Goal: Information Seeking & Learning: Find specific page/section

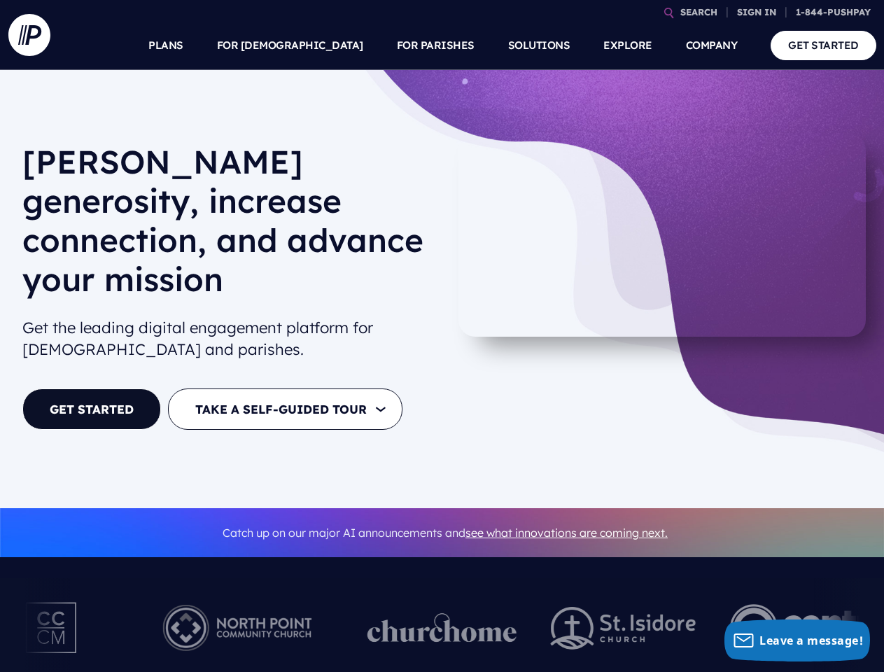
click at [442, 336] on div "[PERSON_NAME] generosity, increase connection, and advance your mission Get the…" at bounding box center [228, 289] width 434 height 312
click at [698, 12] on link "SEARCH" at bounding box center [699, 12] width 48 height 24
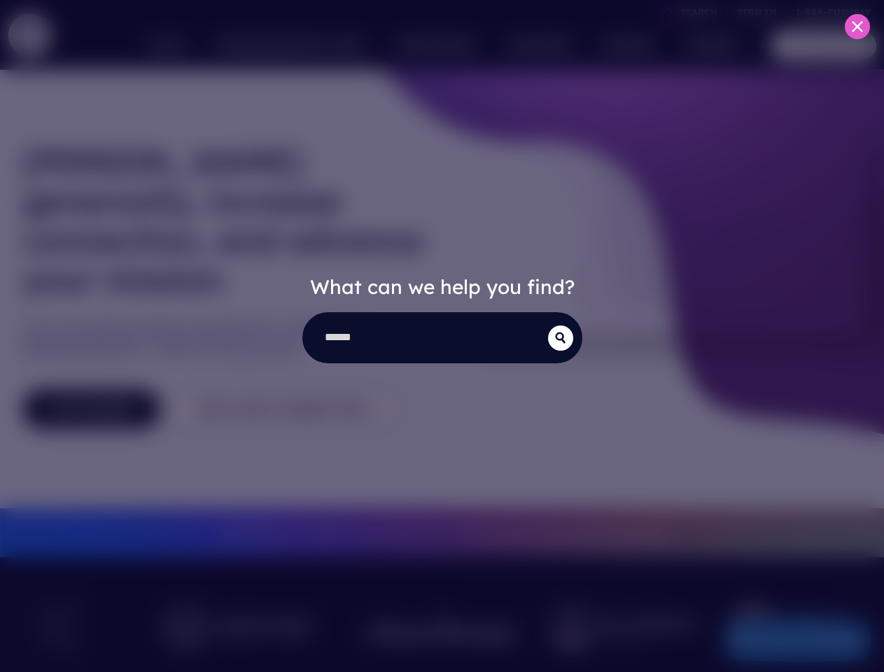
click at [757, 12] on div "What can we help you find?" at bounding box center [442, 336] width 884 height 672
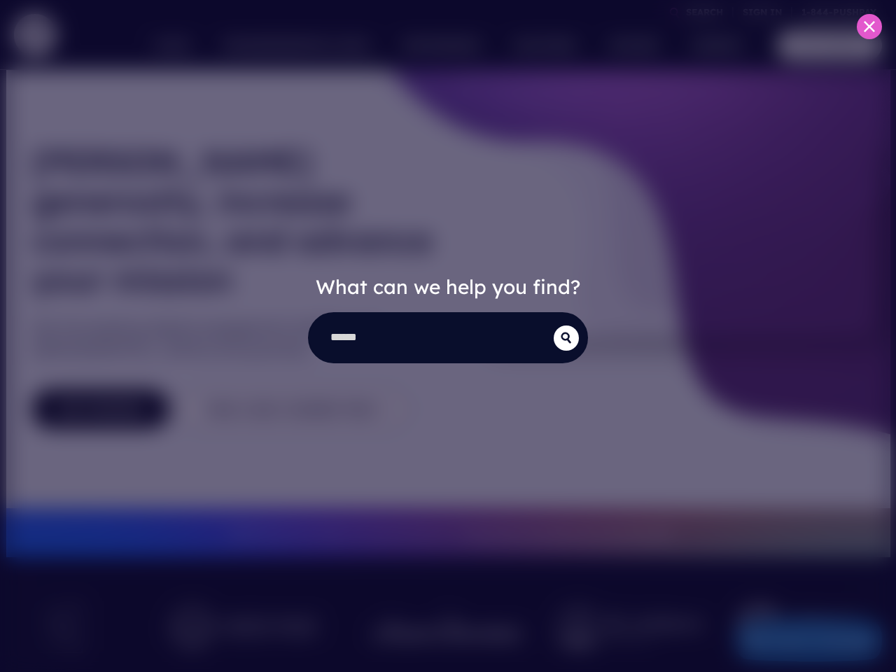
click at [323, 45] on div "What can we help you find?" at bounding box center [448, 336] width 896 height 672
click at [435, 45] on div "What can we help you find?" at bounding box center [448, 336] width 896 height 672
click at [627, 45] on div "What can we help you find?" at bounding box center [448, 336] width 896 height 672
click at [712, 45] on div "What can we help you find?" at bounding box center [448, 336] width 896 height 672
click at [442, 594] on div "What can we help you find?" at bounding box center [448, 336] width 896 height 672
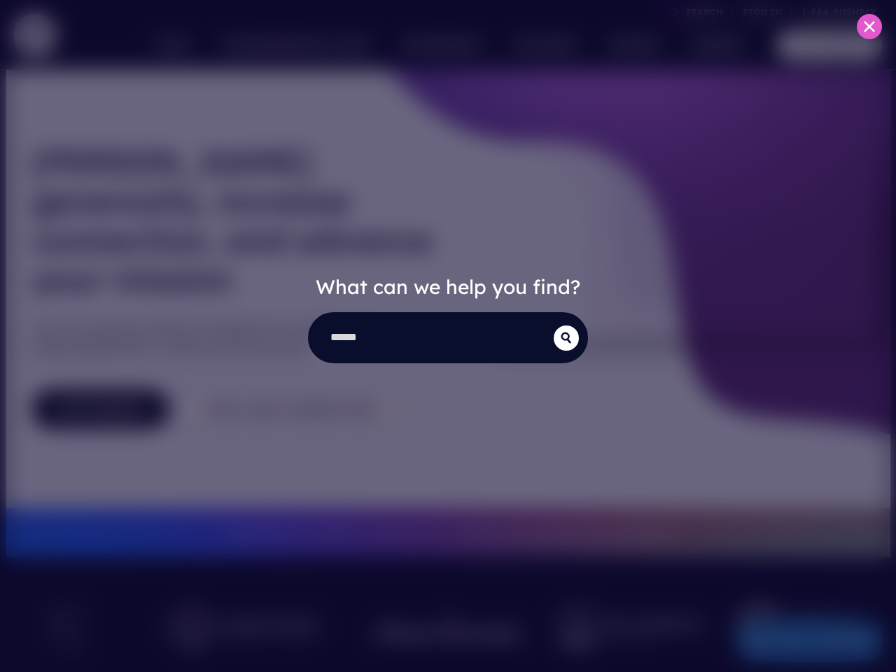
click at [796, 640] on div "What can we help you find?" at bounding box center [448, 336] width 896 height 672
